Goal: Transaction & Acquisition: Download file/media

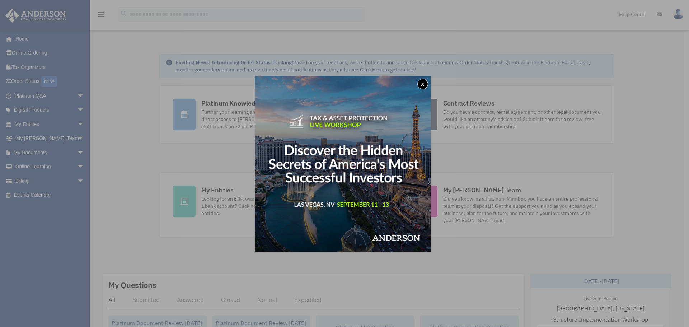
click at [424, 84] on button "x" at bounding box center [422, 84] width 11 height 11
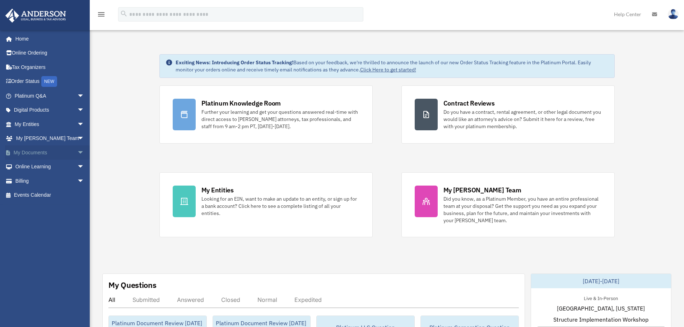
click at [77, 151] on span "arrow_drop_down" at bounding box center [84, 152] width 14 height 15
click at [38, 167] on link "Box" at bounding box center [52, 167] width 85 height 14
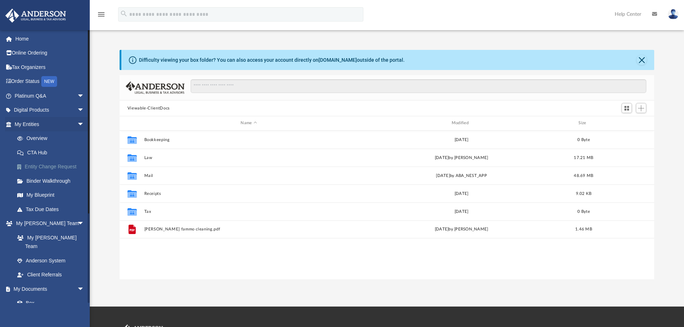
scroll to position [158, 529]
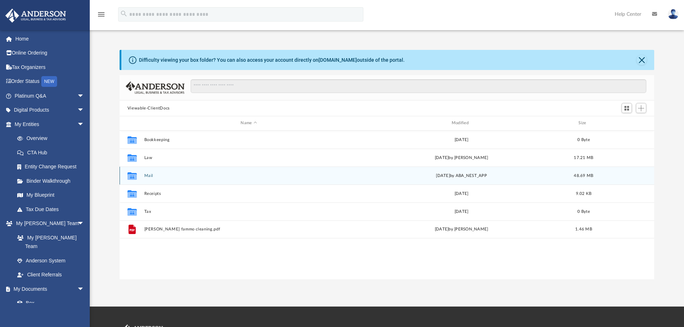
click at [455, 178] on div "Fri May 23 2025 by ABA_NEST_APP" at bounding box center [460, 175] width 209 height 6
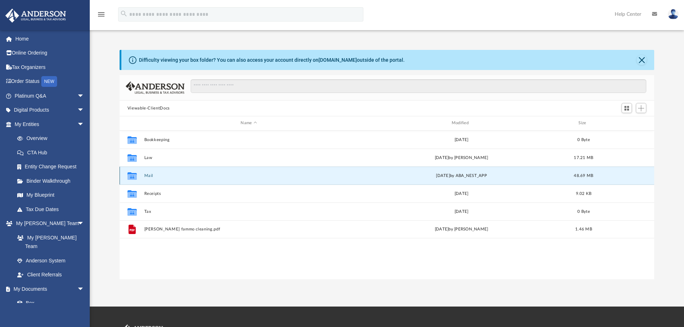
click at [452, 178] on div "Fri May 23 2025 by ABA_NEST_APP" at bounding box center [460, 175] width 209 height 6
click at [135, 175] on icon "grid" at bounding box center [131, 177] width 9 height 6
click at [134, 176] on icon "grid" at bounding box center [131, 177] width 9 height 6
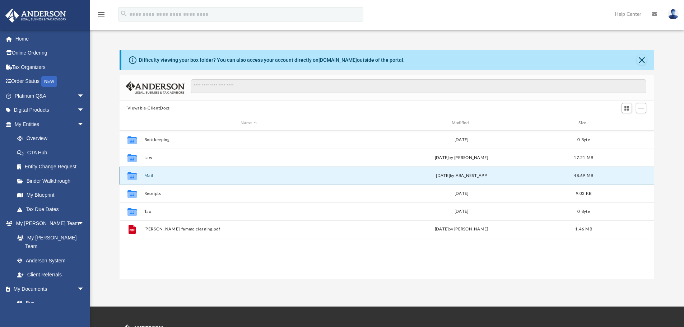
click at [134, 176] on icon "grid" at bounding box center [131, 177] width 9 height 6
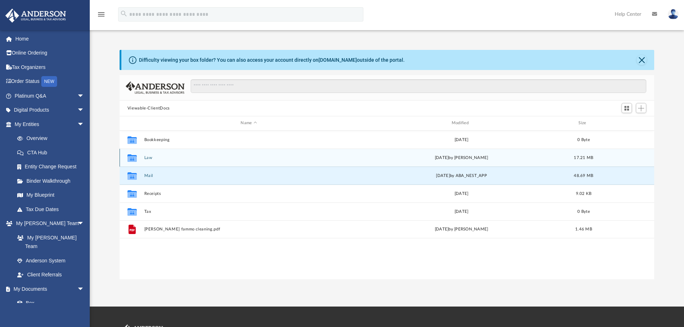
click at [135, 159] on icon "grid" at bounding box center [131, 159] width 9 height 6
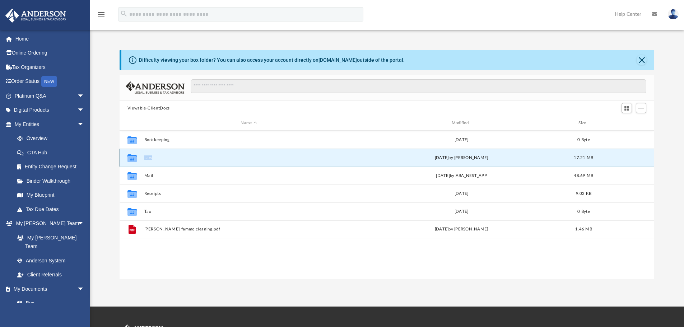
click at [135, 159] on icon "grid" at bounding box center [131, 159] width 9 height 6
click at [144, 159] on div "Collaborated Folder Law [DATE] by [PERSON_NAME] 17.21 MB" at bounding box center [386, 158] width 535 height 18
click at [144, 159] on button "Law" at bounding box center [248, 157] width 209 height 5
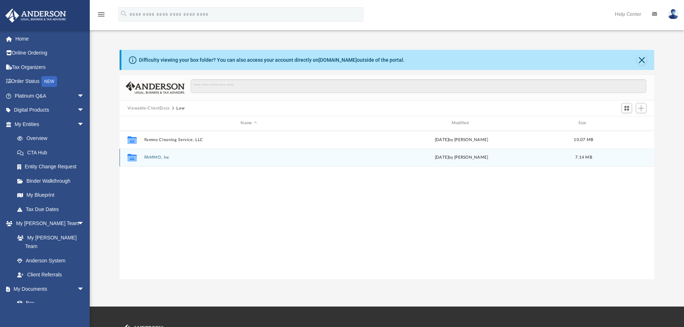
click at [165, 160] on div "Collaborated Folder FAMMO, Inc Tue Jul 8 2025 by Randall Ritchie 7.14 MB" at bounding box center [386, 158] width 535 height 18
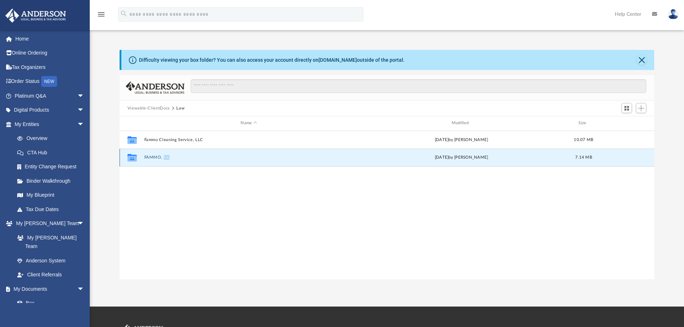
click at [165, 160] on div "Collaborated Folder FAMMO, Inc Tue Jul 8 2025 by Randall Ritchie 7.14 MB" at bounding box center [386, 158] width 535 height 18
click at [158, 159] on button "FAMMO, Inc" at bounding box center [248, 157] width 209 height 5
click at [131, 159] on icon "grid" at bounding box center [131, 159] width 9 height 6
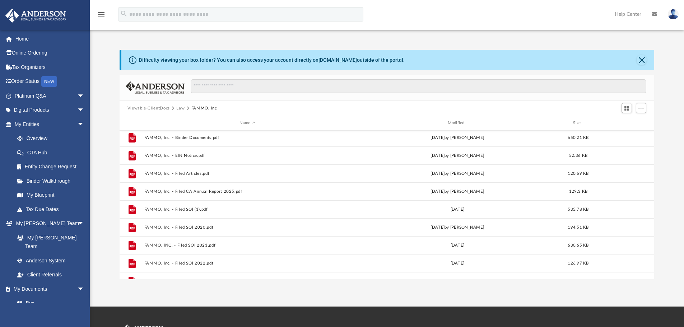
scroll to position [234, 0]
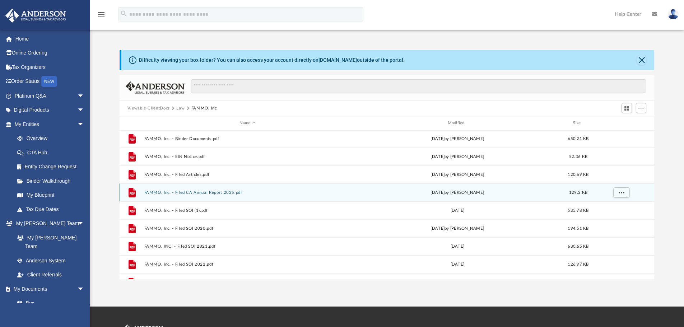
click at [203, 193] on button "FAMMO, Inc. - Filed CA Annual Report 2025.pdf" at bounding box center [247, 192] width 207 height 5
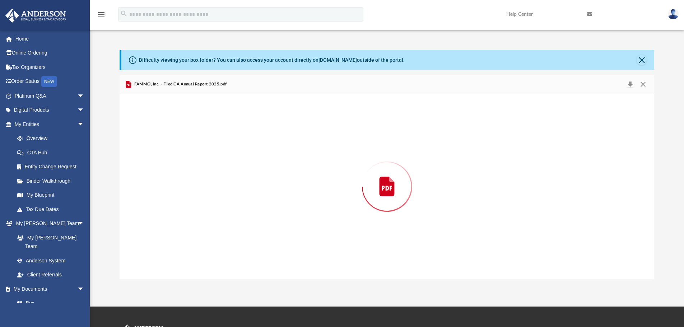
click at [203, 193] on div "Preview" at bounding box center [386, 186] width 535 height 185
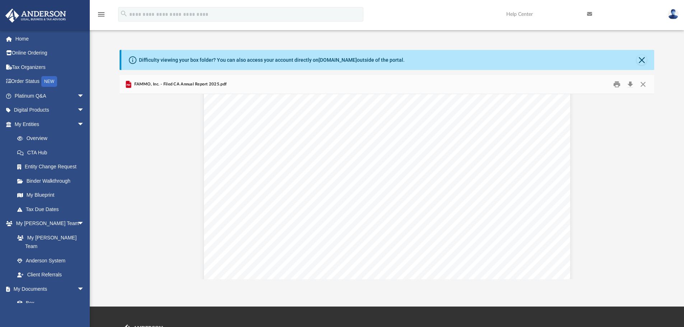
scroll to position [0, 0]
click at [630, 84] on button "Download" at bounding box center [629, 84] width 13 height 11
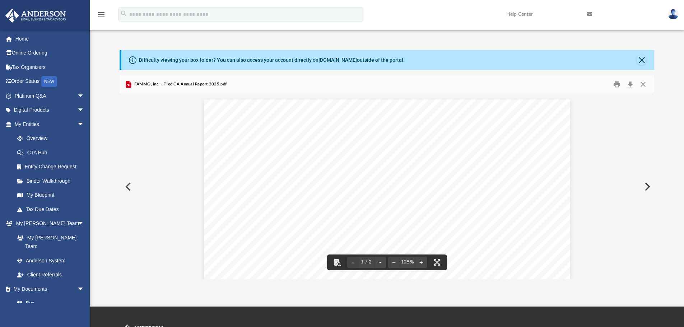
click at [127, 187] on button "Preview" at bounding box center [127, 187] width 16 height 20
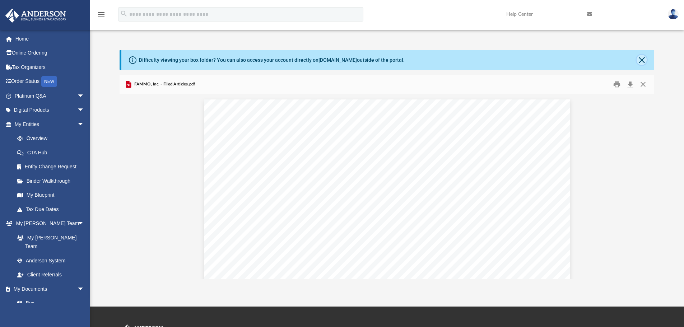
click at [640, 58] on button "Close" at bounding box center [641, 60] width 10 height 10
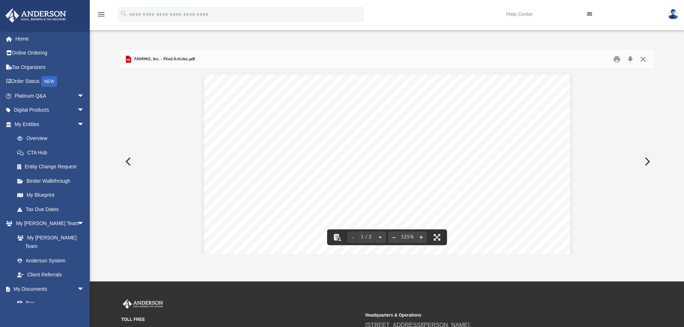
click at [643, 61] on button "Close" at bounding box center [642, 59] width 13 height 11
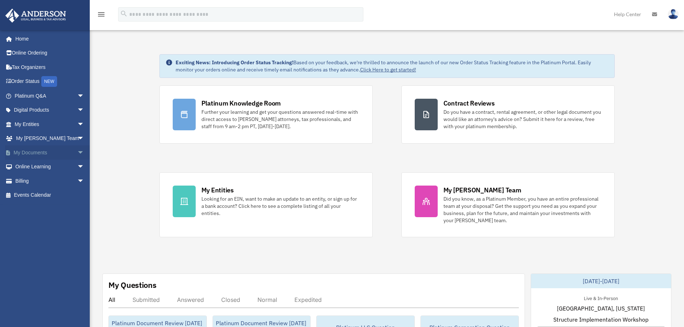
click at [77, 150] on span "arrow_drop_down" at bounding box center [84, 152] width 14 height 15
click at [43, 164] on link "Box" at bounding box center [52, 167] width 85 height 14
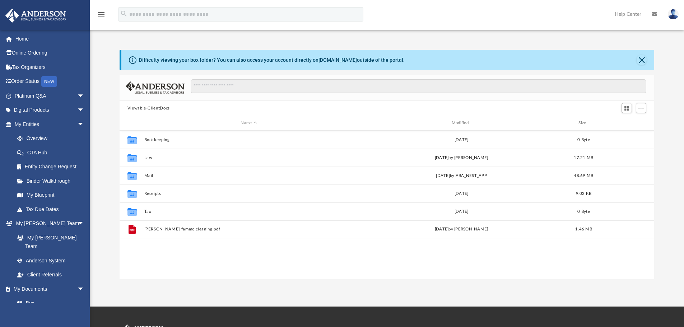
scroll to position [158, 529]
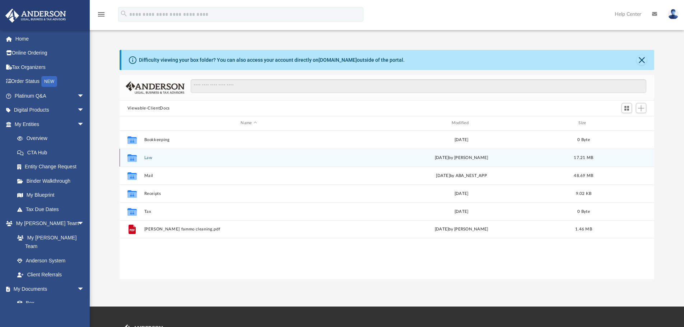
click at [135, 158] on icon "grid" at bounding box center [131, 159] width 9 height 6
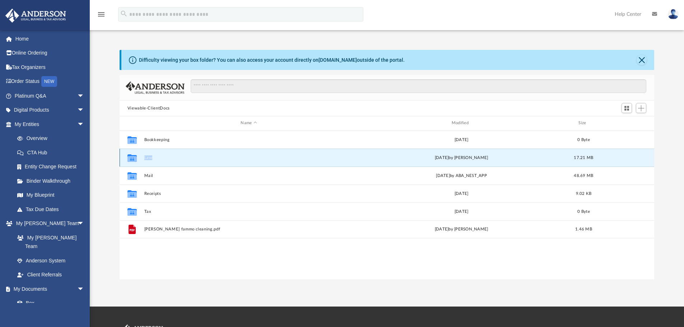
click at [135, 158] on icon "grid" at bounding box center [131, 159] width 9 height 6
click at [150, 155] on button "Law" at bounding box center [248, 157] width 209 height 5
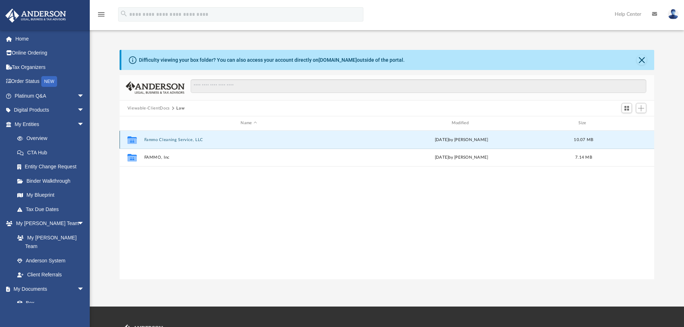
click at [166, 137] on button "Fammo Cleaning Service, LLC" at bounding box center [248, 139] width 209 height 5
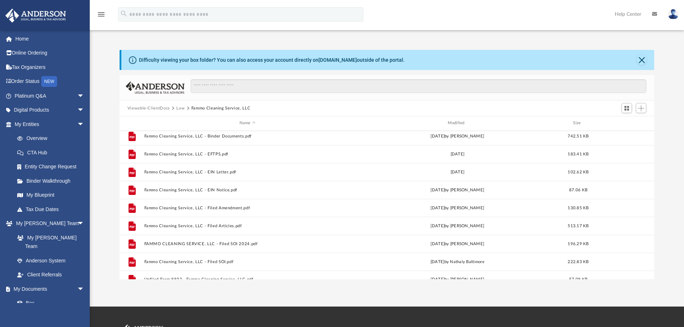
scroll to position [103, 0]
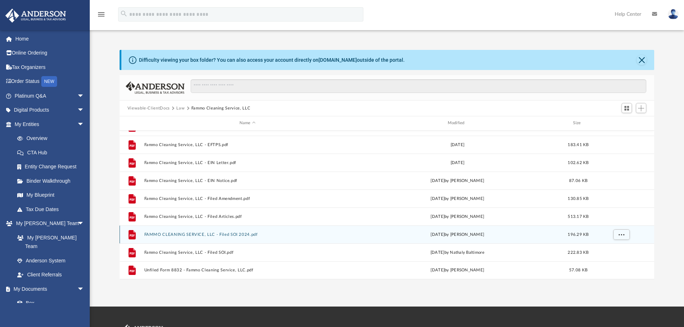
click at [270, 234] on button "FAMMO CLEANING SERVICE, LLC - Filed SOI 2024.pdf" at bounding box center [247, 234] width 207 height 5
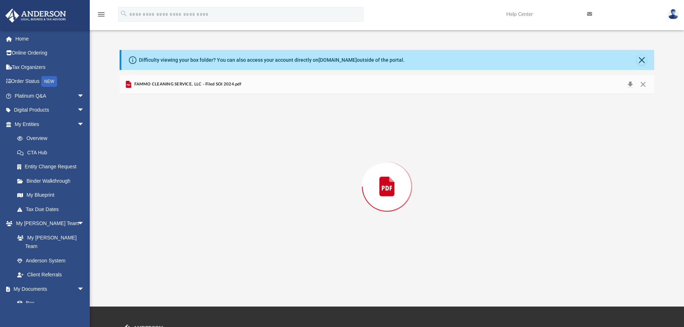
click at [270, 234] on div "Preview" at bounding box center [386, 186] width 535 height 185
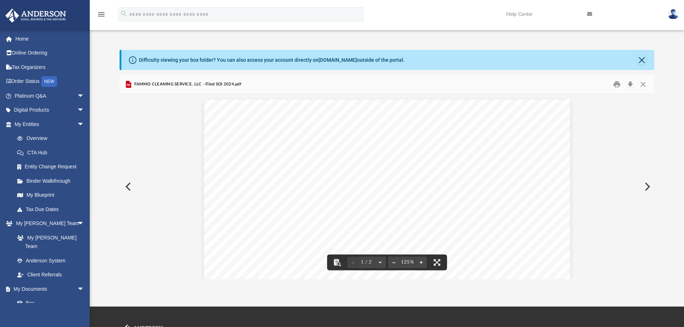
click at [648, 186] on button "Preview" at bounding box center [646, 187] width 16 height 20
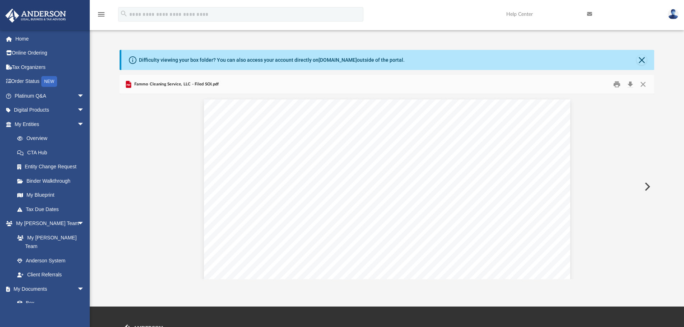
click at [647, 186] on button "Preview" at bounding box center [646, 187] width 16 height 20
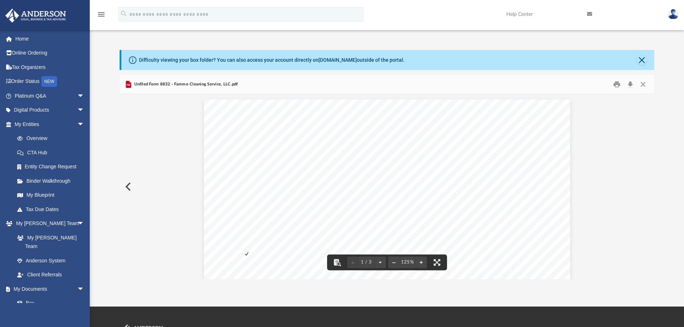
click at [127, 187] on button "Preview" at bounding box center [127, 187] width 16 height 20
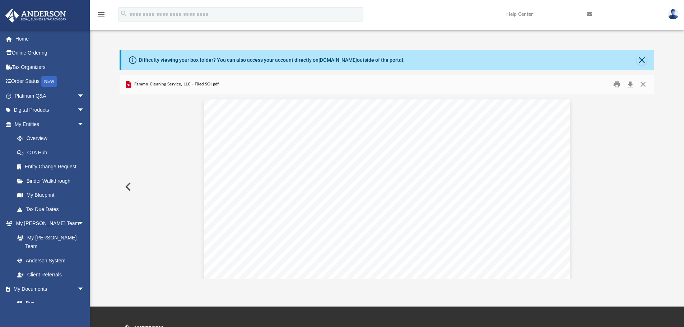
click at [127, 187] on button "Preview" at bounding box center [127, 187] width 16 height 20
click at [128, 186] on button "Preview" at bounding box center [127, 187] width 16 height 20
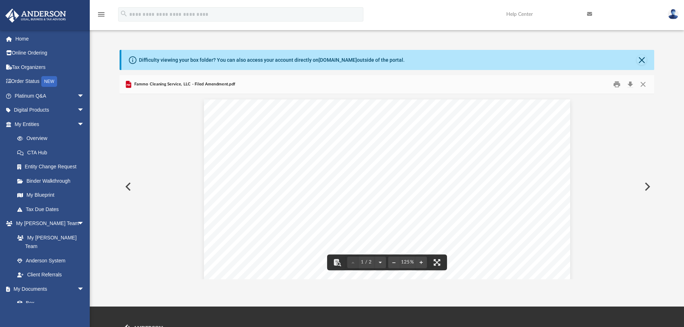
click at [127, 186] on button "Preview" at bounding box center [127, 187] width 16 height 20
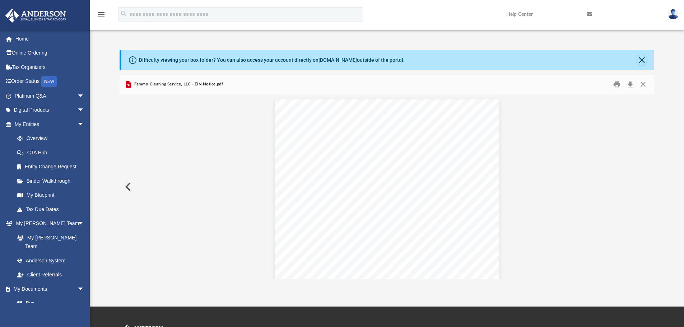
click at [127, 186] on button "Preview" at bounding box center [127, 187] width 16 height 20
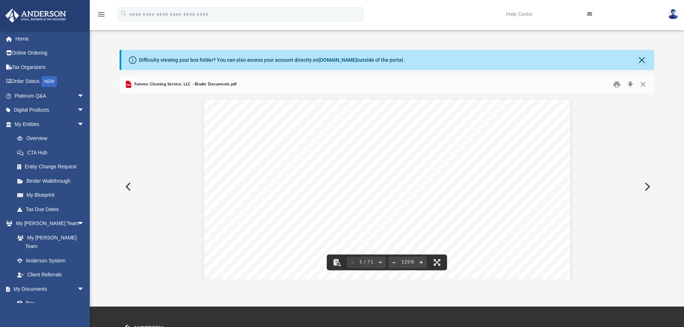
click at [126, 185] on button "Preview" at bounding box center [127, 187] width 16 height 20
click at [645, 186] on button "Preview" at bounding box center [646, 187] width 16 height 20
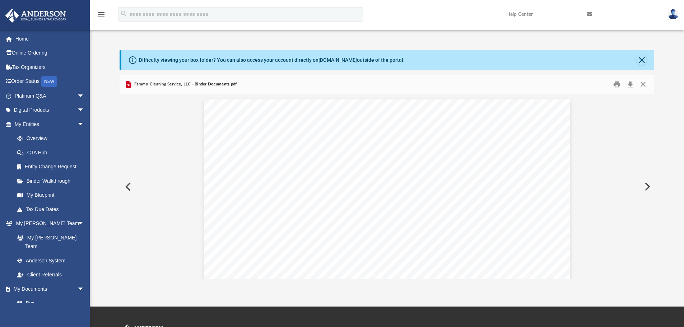
click at [645, 186] on button "Preview" at bounding box center [646, 187] width 16 height 20
click at [644, 185] on button "Preview" at bounding box center [646, 187] width 16 height 20
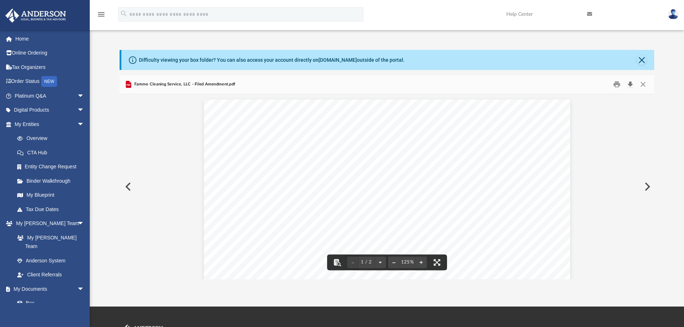
click at [630, 83] on button "Download" at bounding box center [629, 84] width 13 height 11
